Goal: Find specific page/section: Find specific page/section

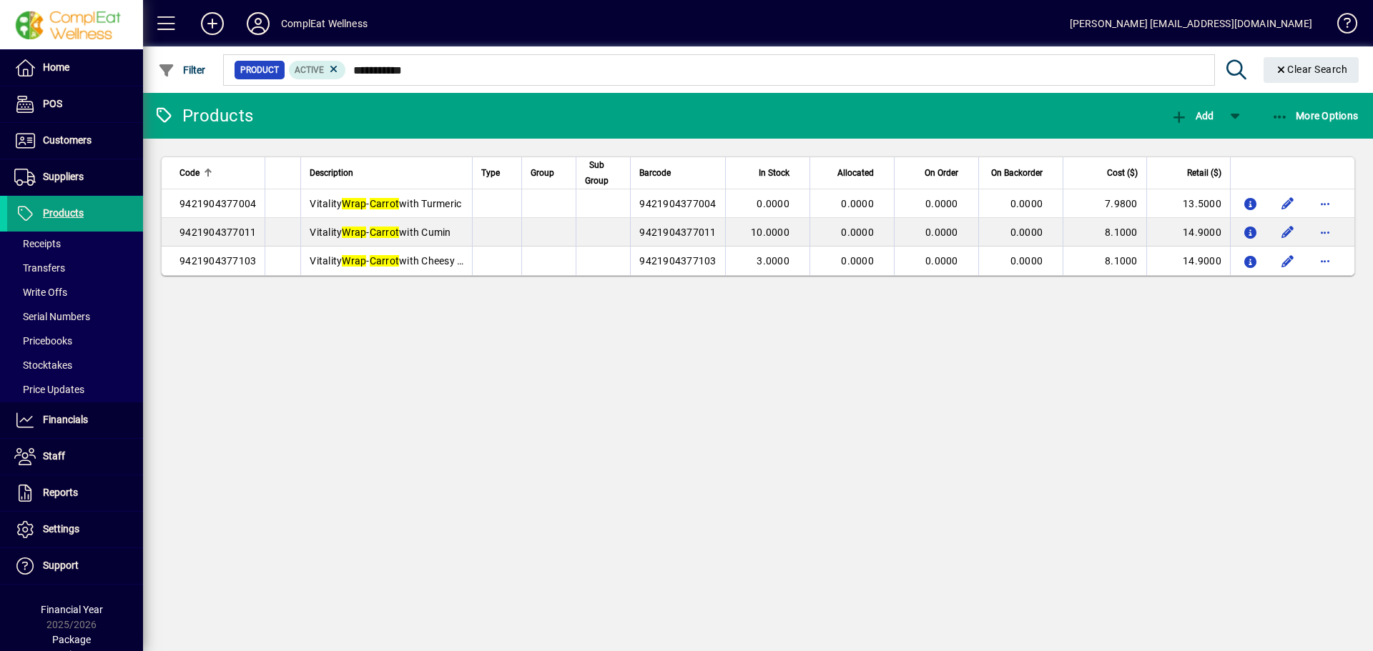
click at [352, 74] on mat-chip-set "**********" at bounding box center [719, 70] width 990 height 30
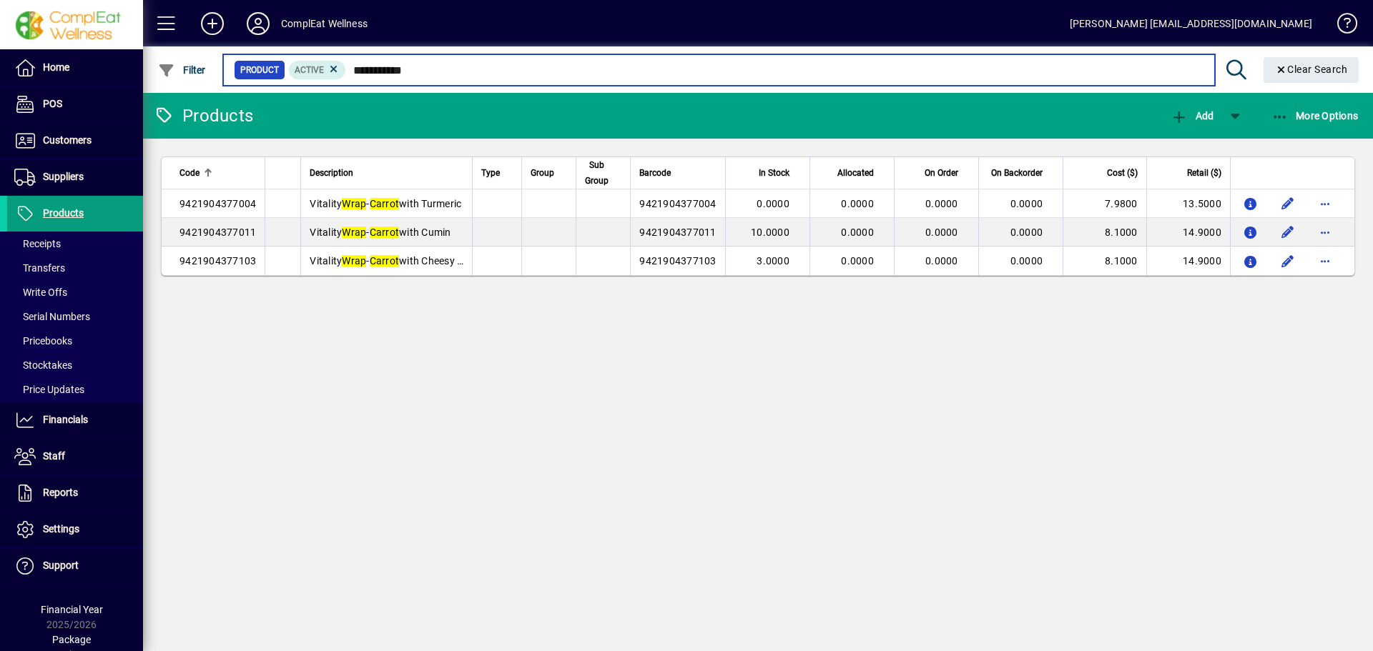
drag, startPoint x: 455, startPoint y: 71, endPoint x: 352, endPoint y: 78, distance: 103.2
click at [353, 78] on input "**********" at bounding box center [774, 70] width 856 height 20
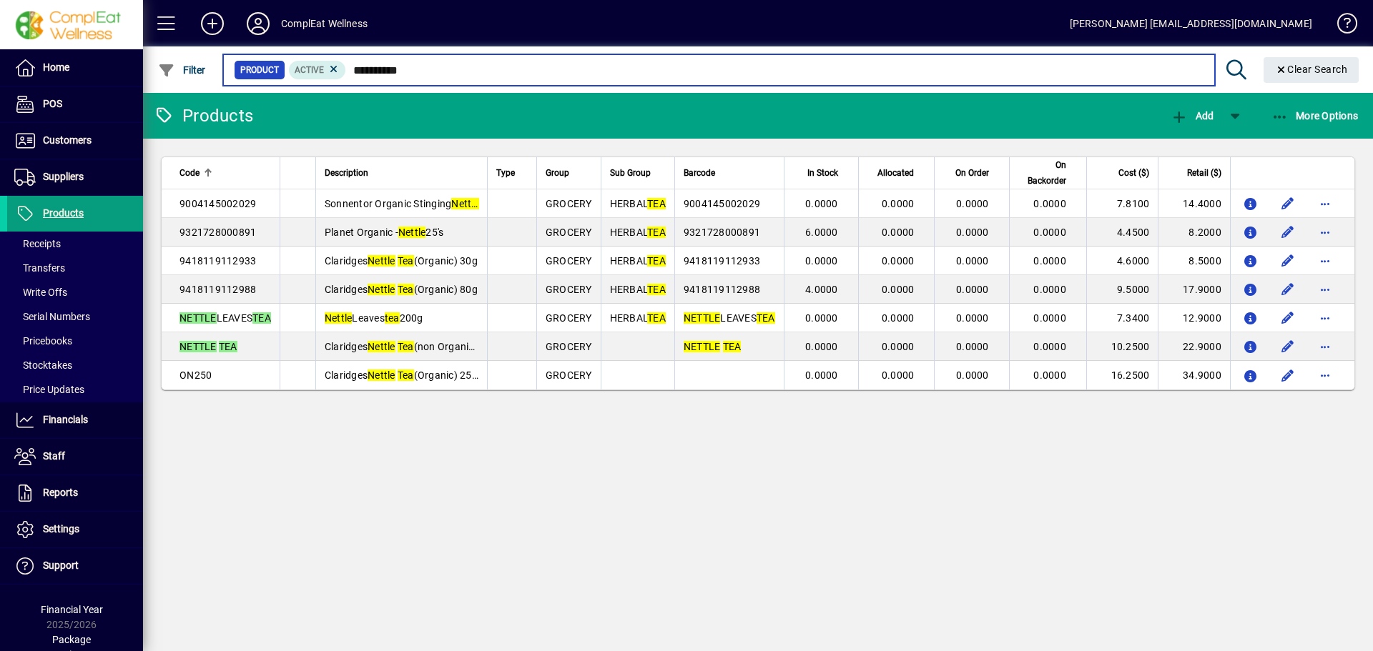
type input "**********"
